Goal: Information Seeking & Learning: Learn about a topic

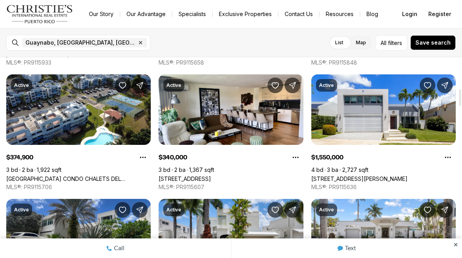
scroll to position [396, 0]
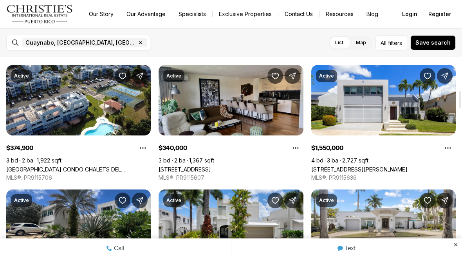
click at [211, 166] on link "229 - 2, GUAYNABO PR, 00966" at bounding box center [185, 169] width 52 height 7
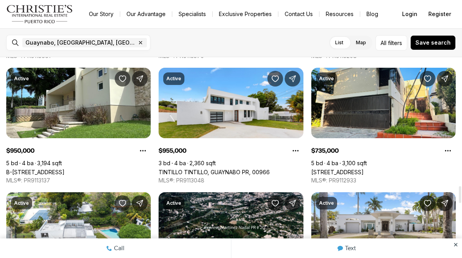
scroll to position [1511, 0]
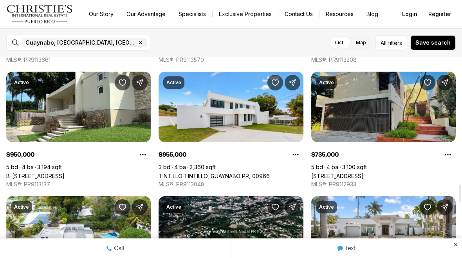
click at [364, 173] on link "[STREET_ADDRESS]" at bounding box center [337, 176] width 52 height 7
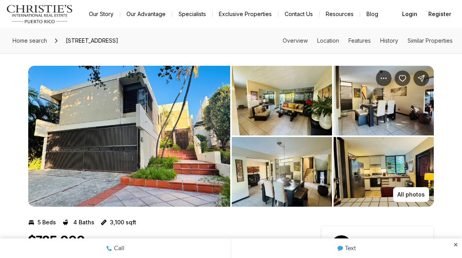
click at [201, 166] on img "View image gallery" at bounding box center [129, 136] width 202 height 141
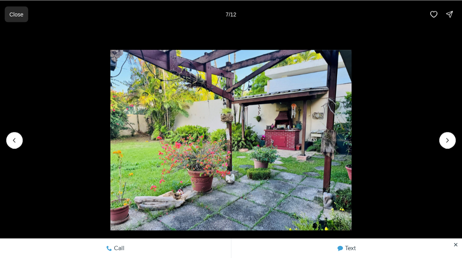
click at [21, 20] on button "Close" at bounding box center [17, 14] width 24 height 16
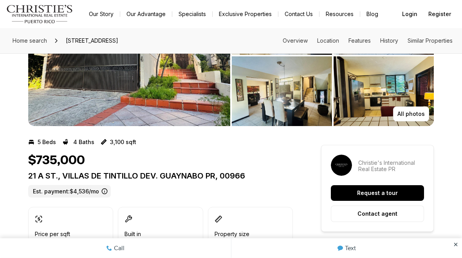
scroll to position [56, 0]
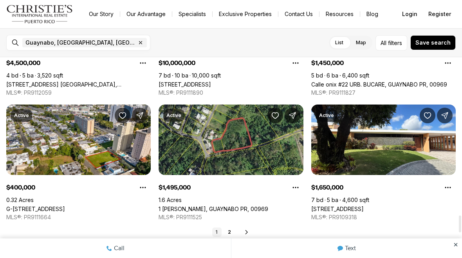
scroll to position [1896, 0]
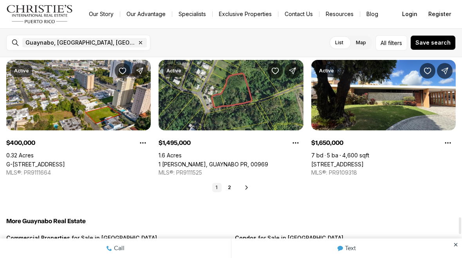
click at [241, 187] on div "1 2 Next" at bounding box center [231, 187] width 450 height 9
click at [233, 184] on link "2" at bounding box center [229, 187] width 9 height 9
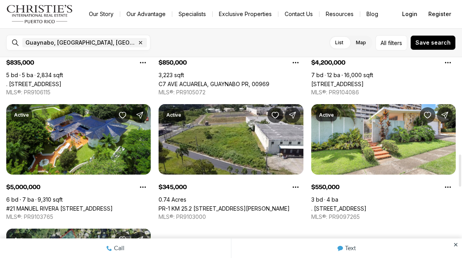
scroll to position [606, 0]
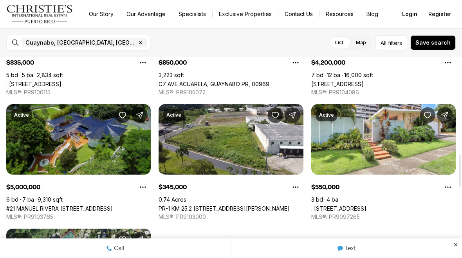
click at [34, 205] on link "#21 MANUEL RIVERA [STREET_ADDRESS]" at bounding box center [59, 208] width 107 height 7
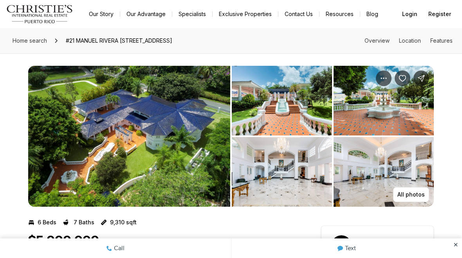
click at [86, 162] on img "View image gallery" at bounding box center [129, 136] width 202 height 141
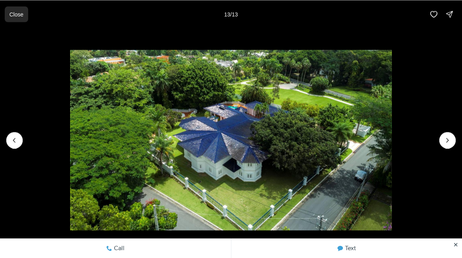
click at [14, 17] on p "Close" at bounding box center [16, 14] width 14 height 6
